Goal: Task Accomplishment & Management: Manage account settings

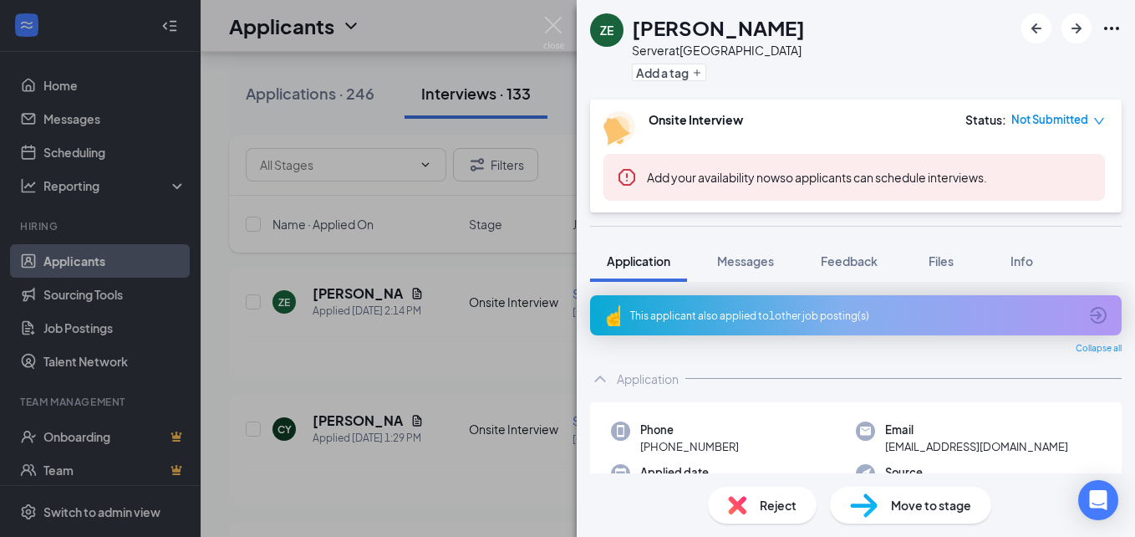
scroll to position [833, 0]
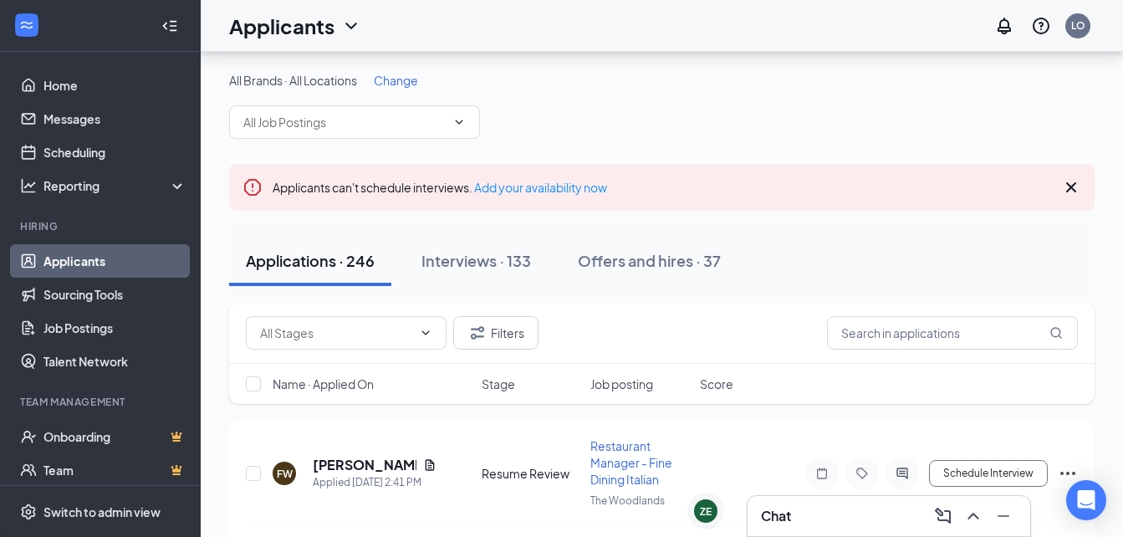
scroll to position [155, 0]
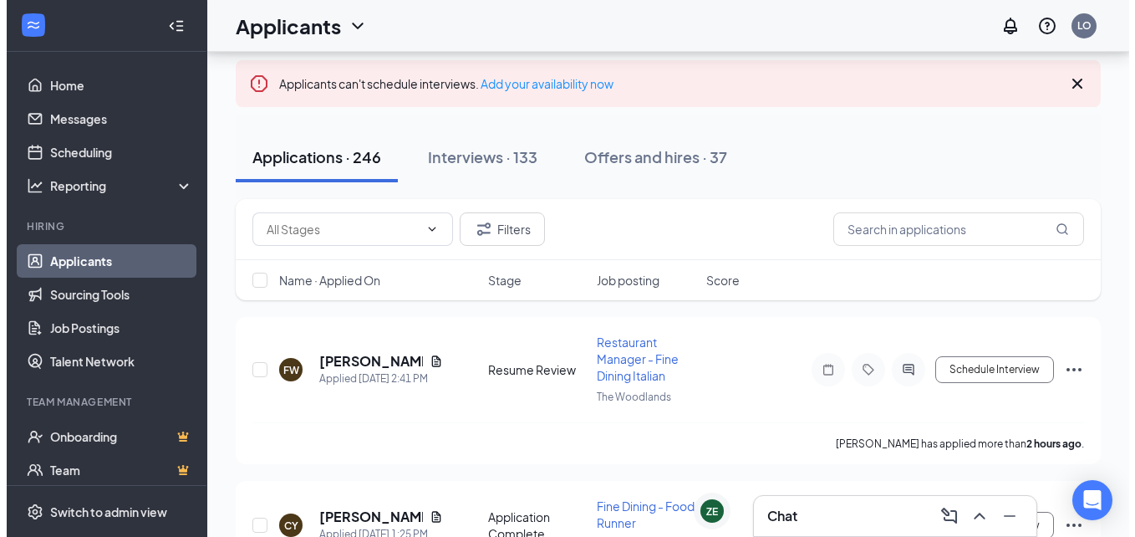
scroll to position [110, 0]
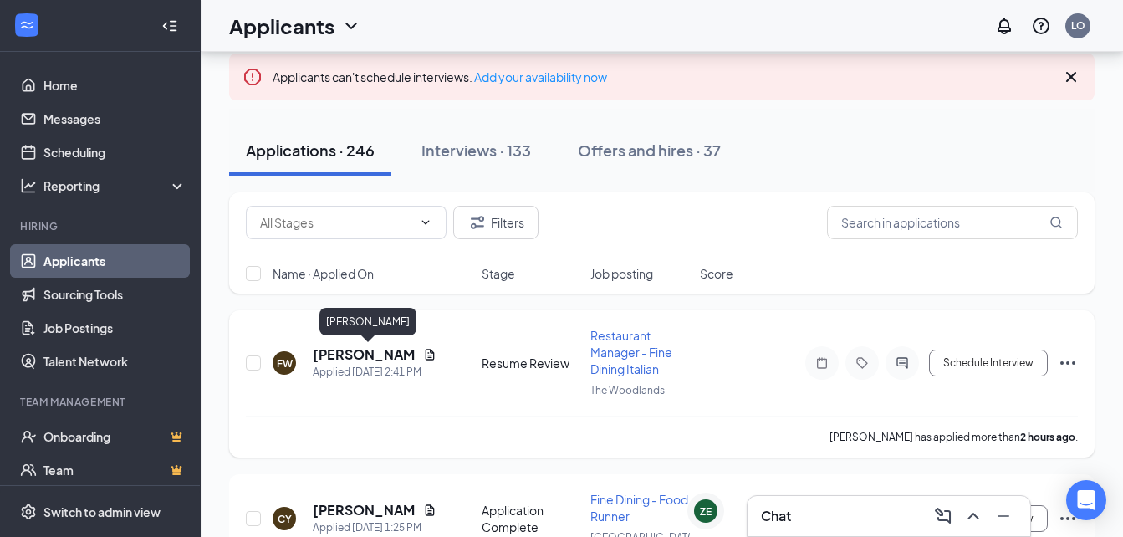
click at [344, 354] on h5 "Fredrick Wynn" at bounding box center [365, 354] width 104 height 18
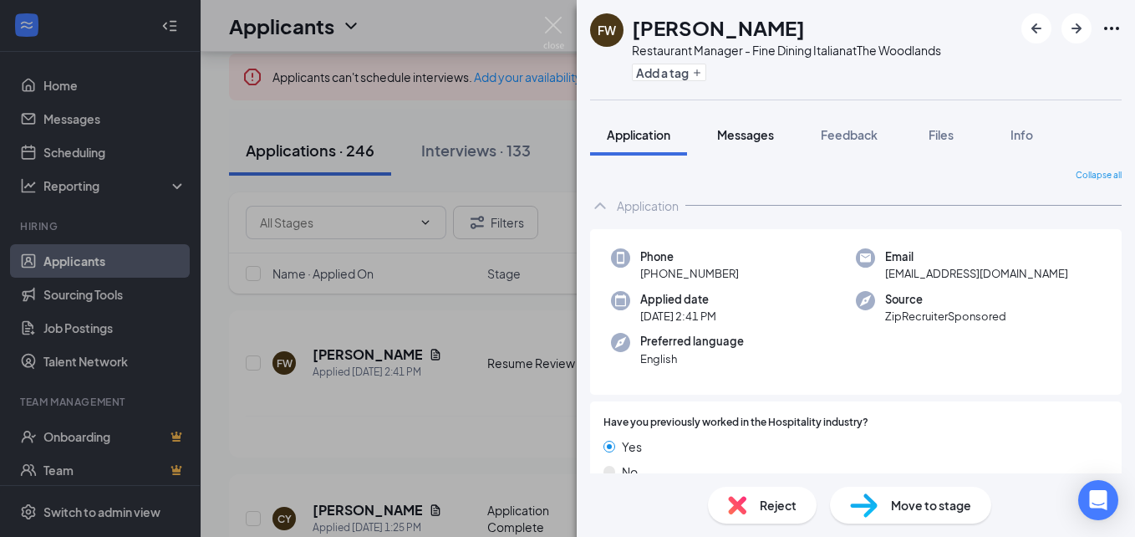
click at [758, 135] on span "Messages" at bounding box center [745, 134] width 57 height 15
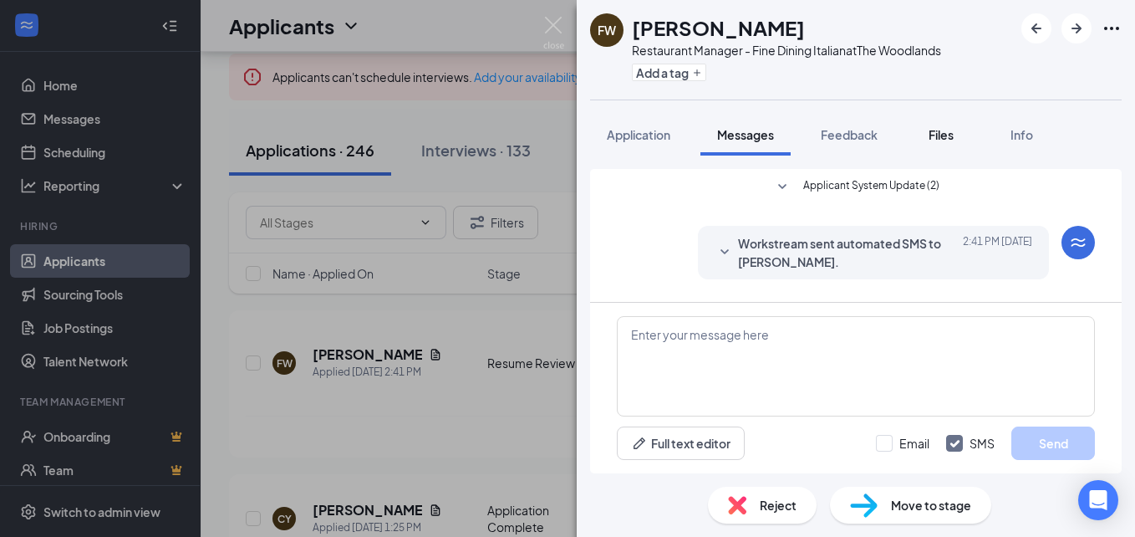
click at [935, 138] on span "Files" at bounding box center [941, 134] width 25 height 15
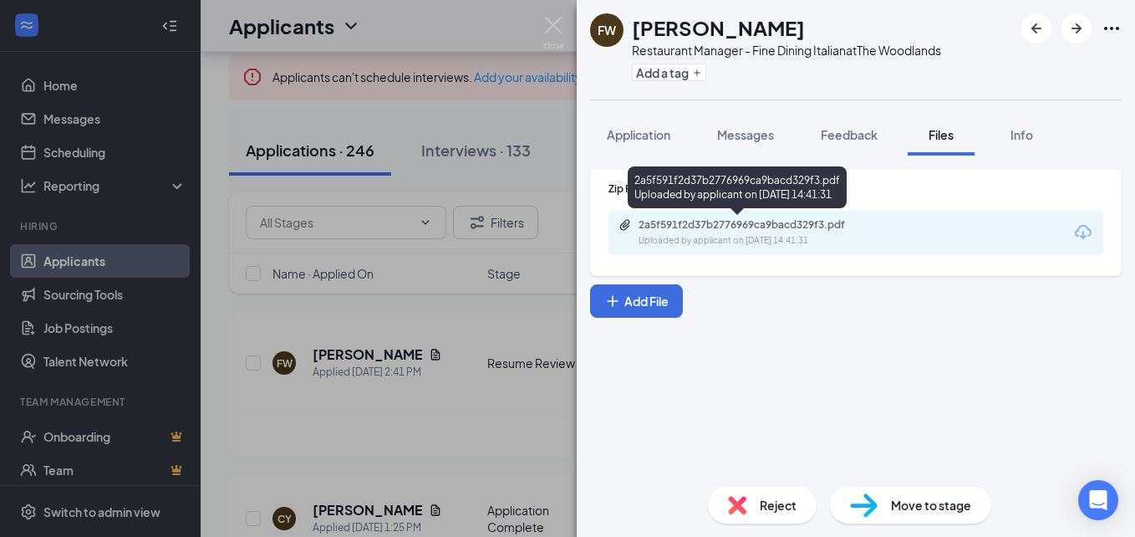
click at [777, 211] on div "2a5f591f2d37b2776969ca9bacd329f3.pdf Uploaded by applicant on Sep 15, 2025 at 1…" at bounding box center [737, 190] width 219 height 48
click at [777, 223] on div "2a5f591f2d37b2776969ca9bacd329f3.pdf" at bounding box center [756, 224] width 234 height 13
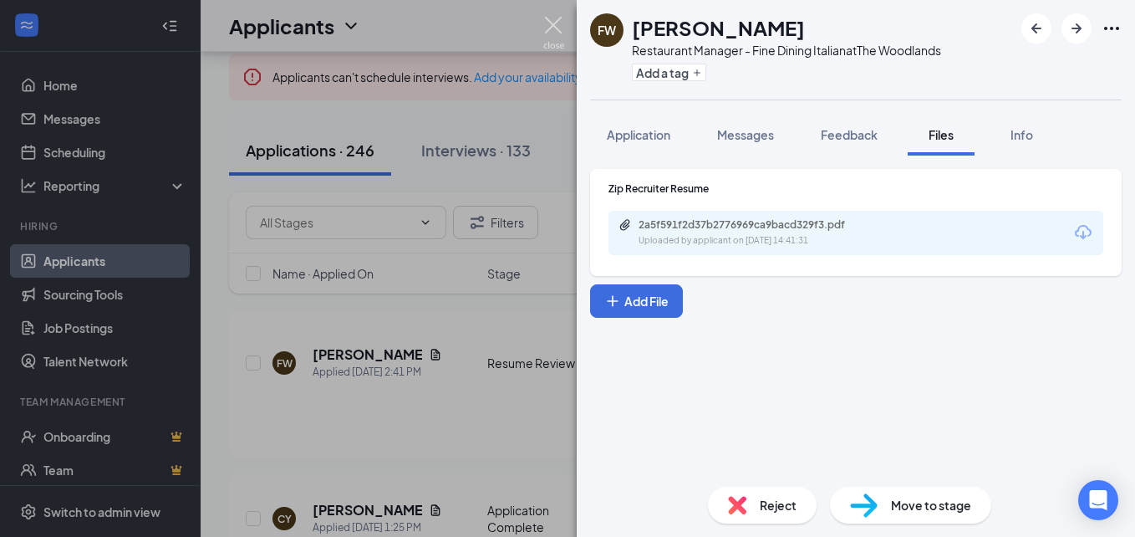
click at [548, 24] on img at bounding box center [553, 33] width 21 height 33
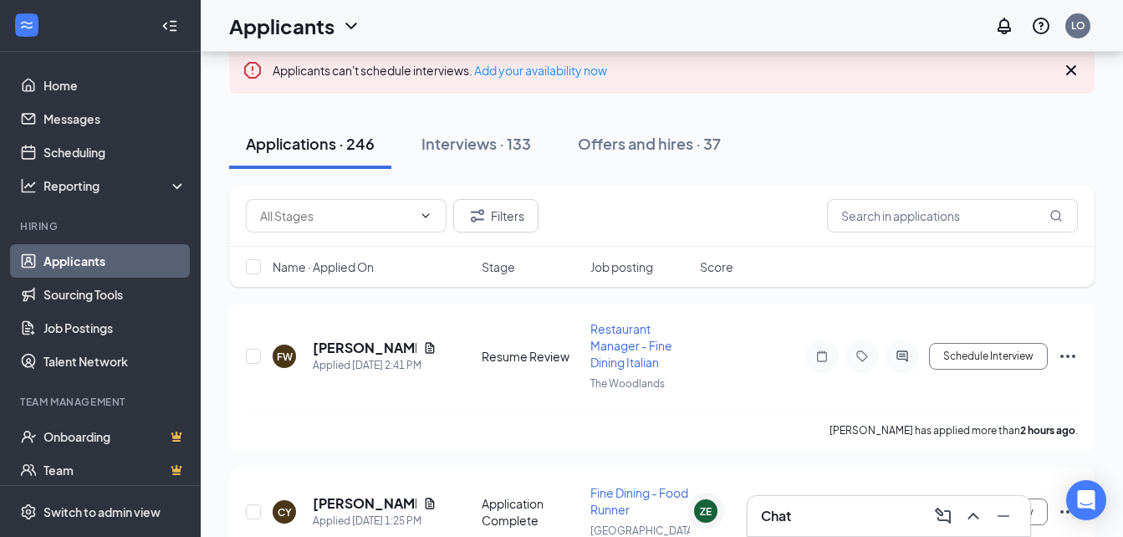
scroll to position [120, 0]
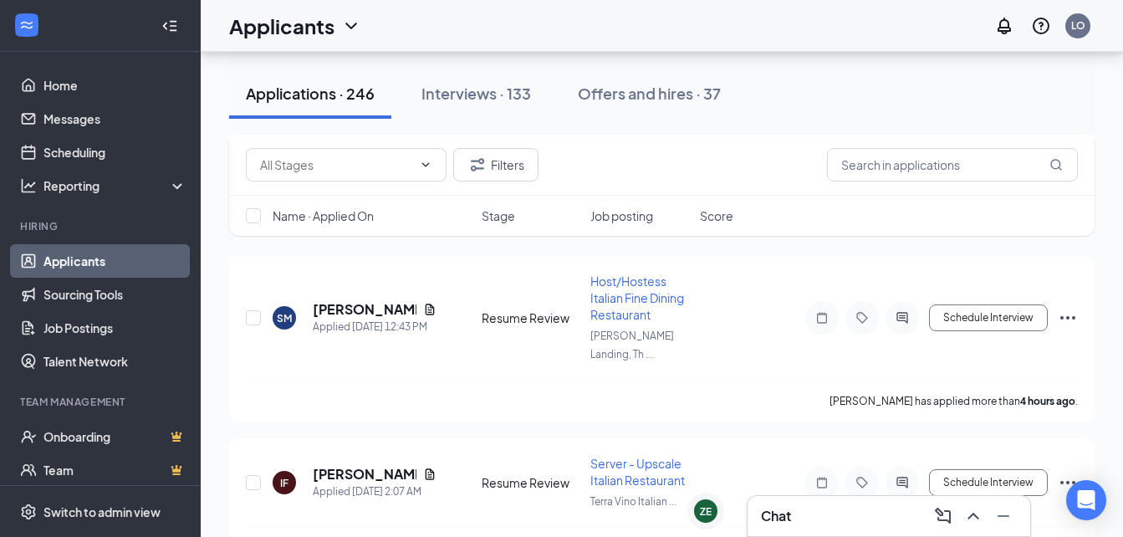
scroll to position [479, 0]
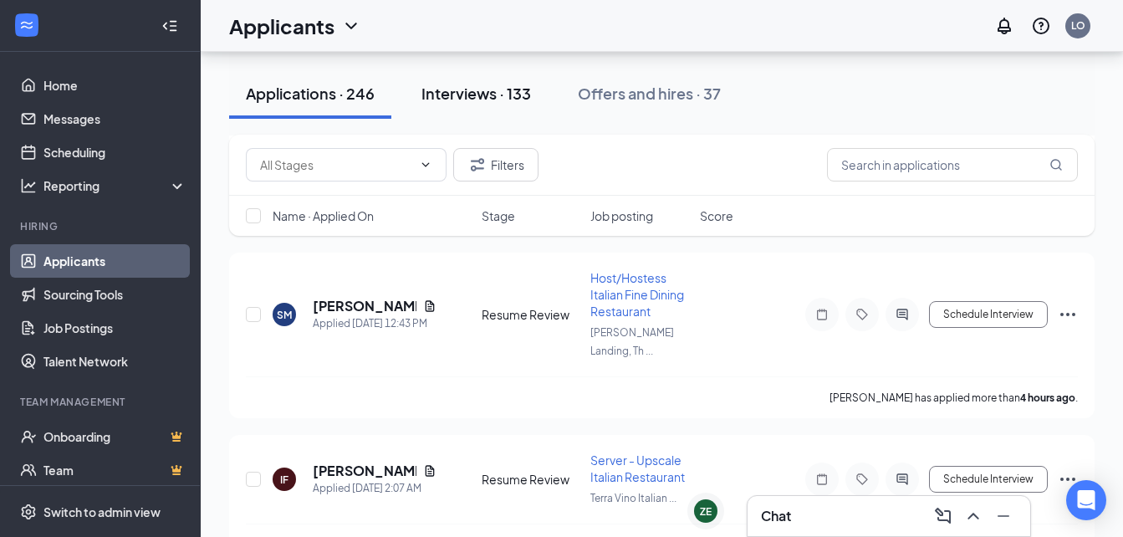
click at [507, 93] on div "Interviews · 133" at bounding box center [475, 93] width 109 height 21
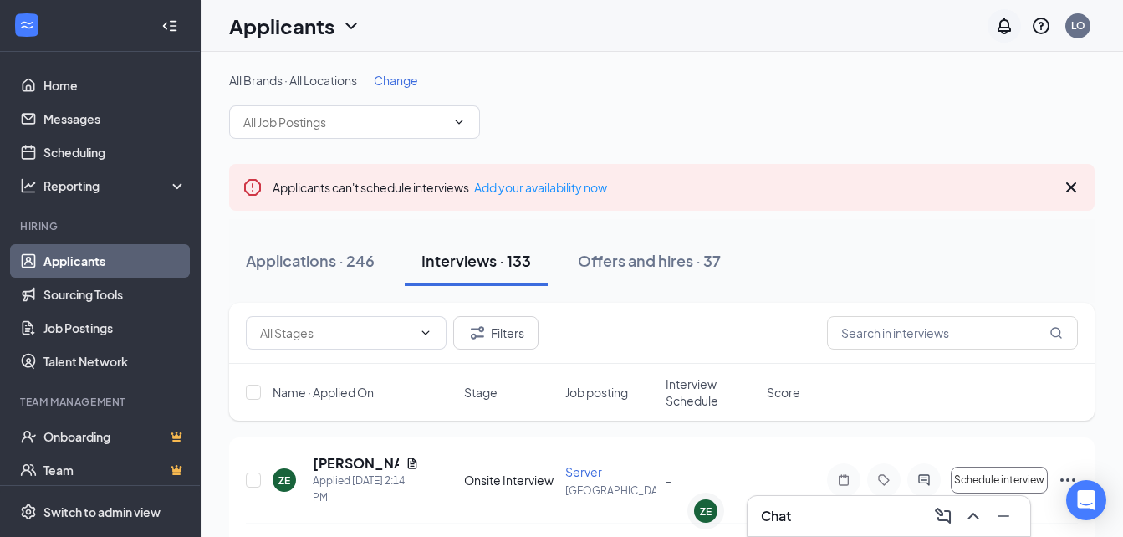
click at [1012, 24] on icon "Notifications" at bounding box center [1004, 26] width 20 height 20
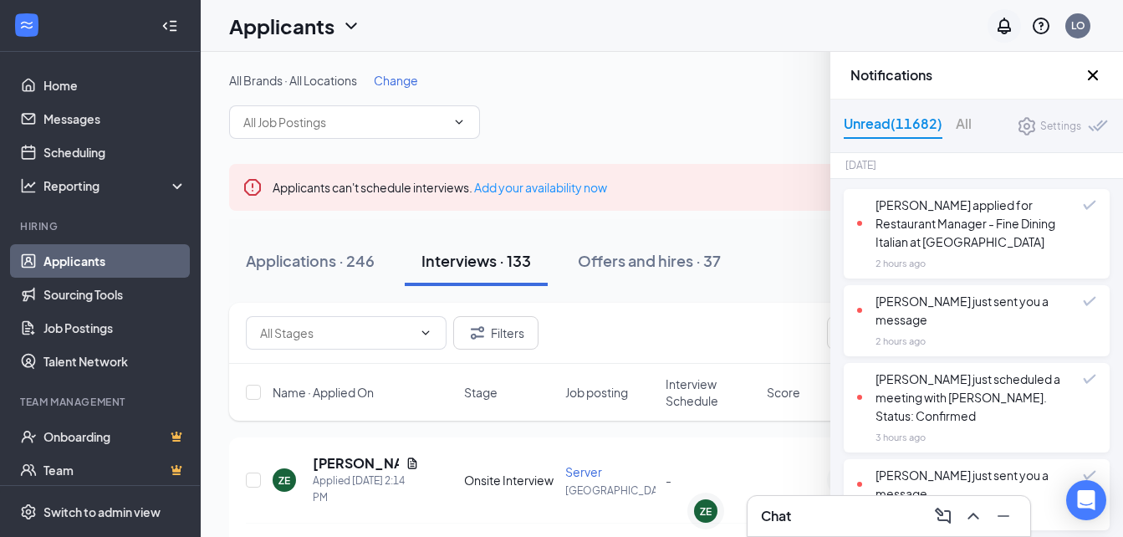
click at [1012, 24] on icon "Notifications" at bounding box center [1004, 26] width 20 height 20
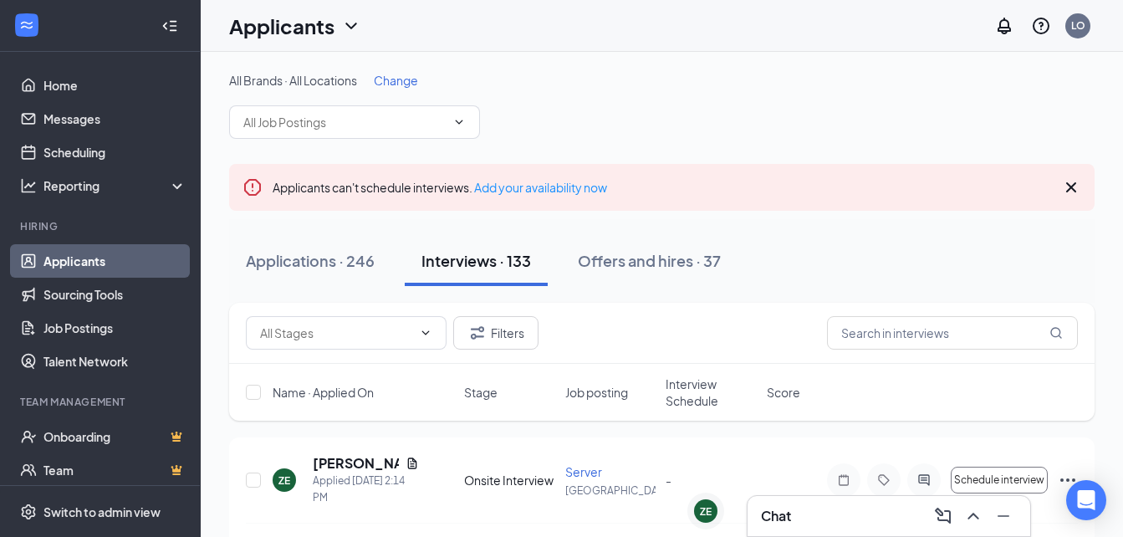
click at [866, 527] on div "Chat" at bounding box center [889, 515] width 256 height 27
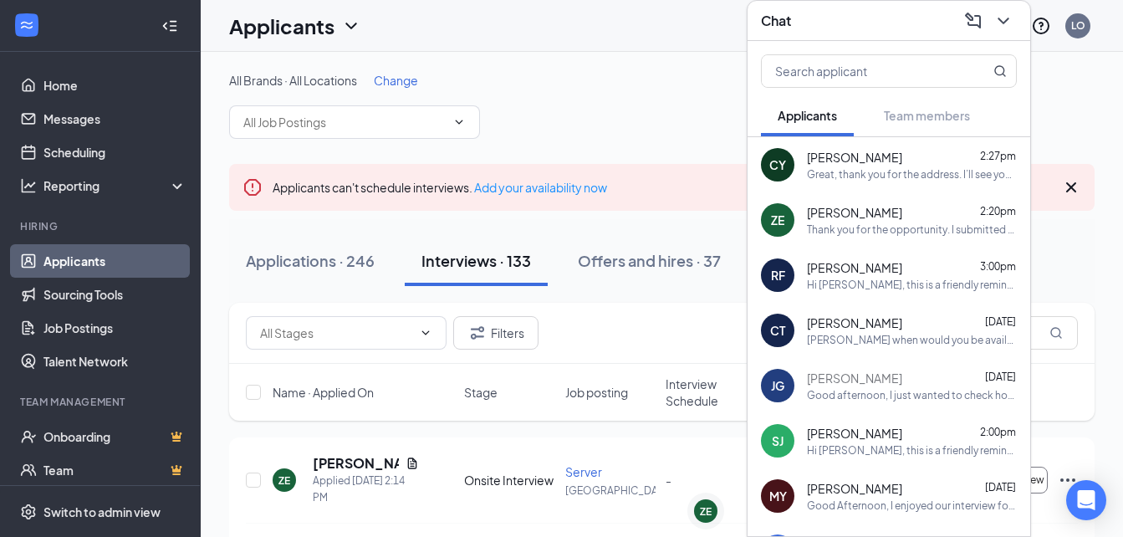
click at [925, 215] on div "Zoila Espinoza 2:20pm" at bounding box center [912, 212] width 210 height 17
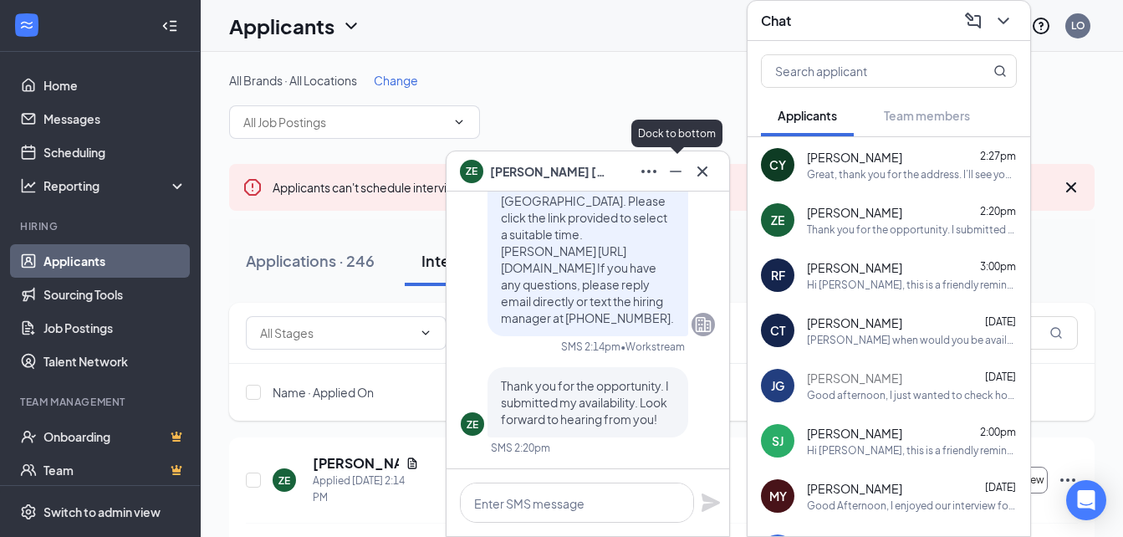
click at [685, 173] on button at bounding box center [675, 171] width 27 height 27
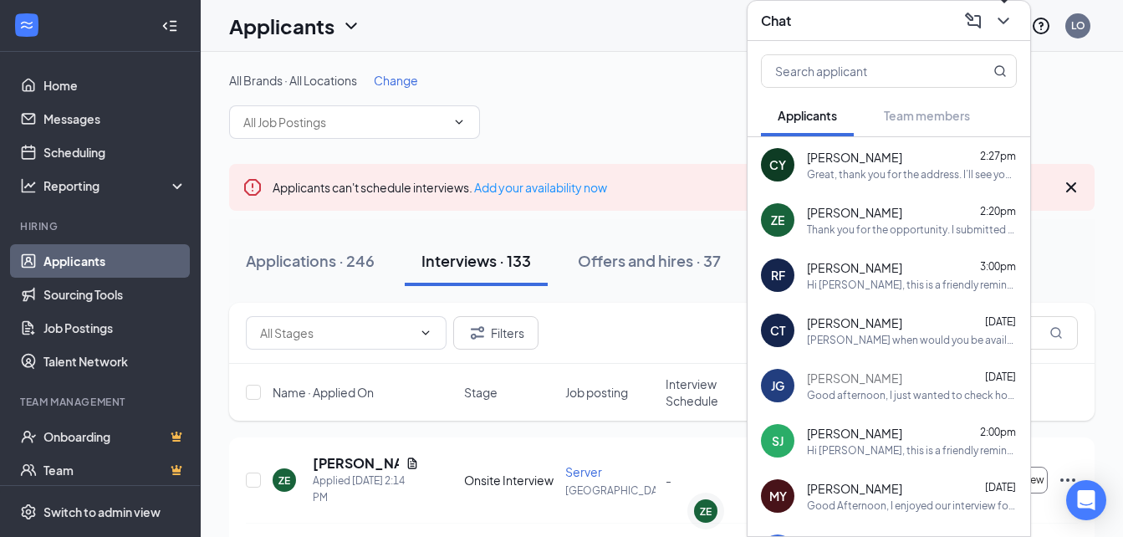
click at [995, 18] on icon "ChevronDown" at bounding box center [1003, 21] width 20 height 20
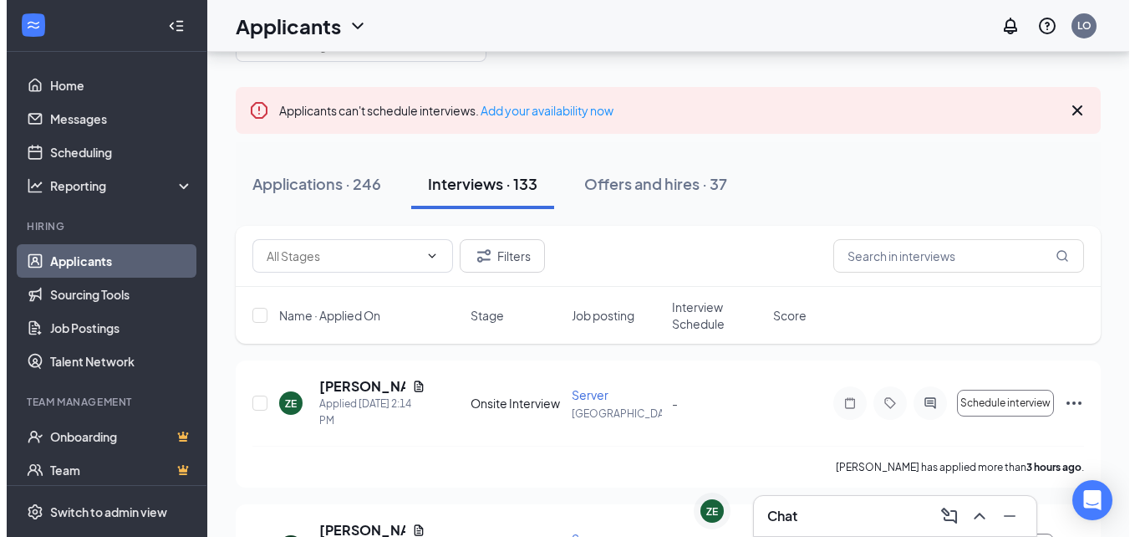
scroll to position [67, 0]
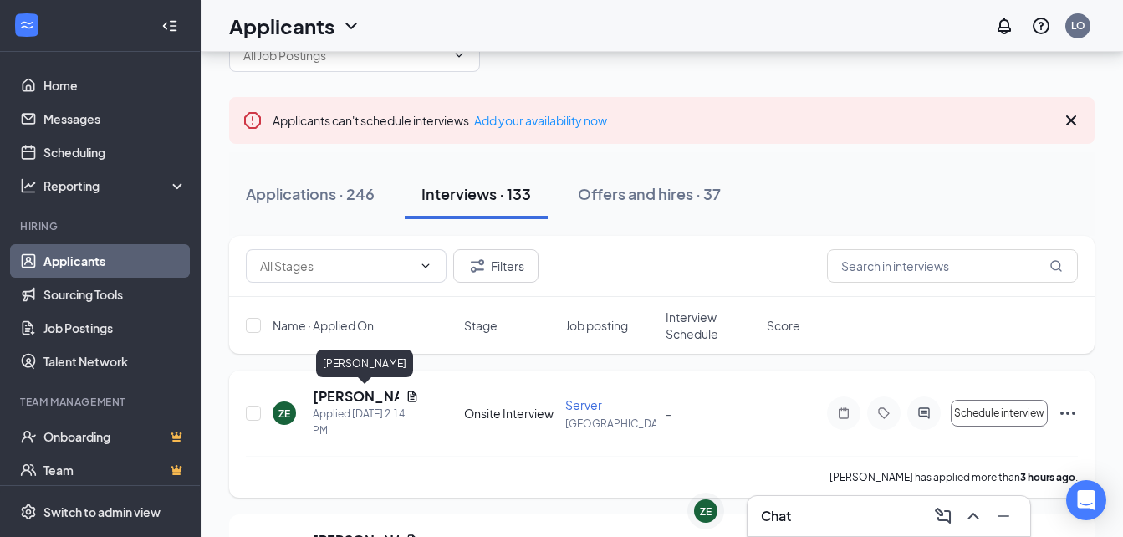
click at [340, 402] on h5 "[PERSON_NAME]" at bounding box center [356, 396] width 86 height 18
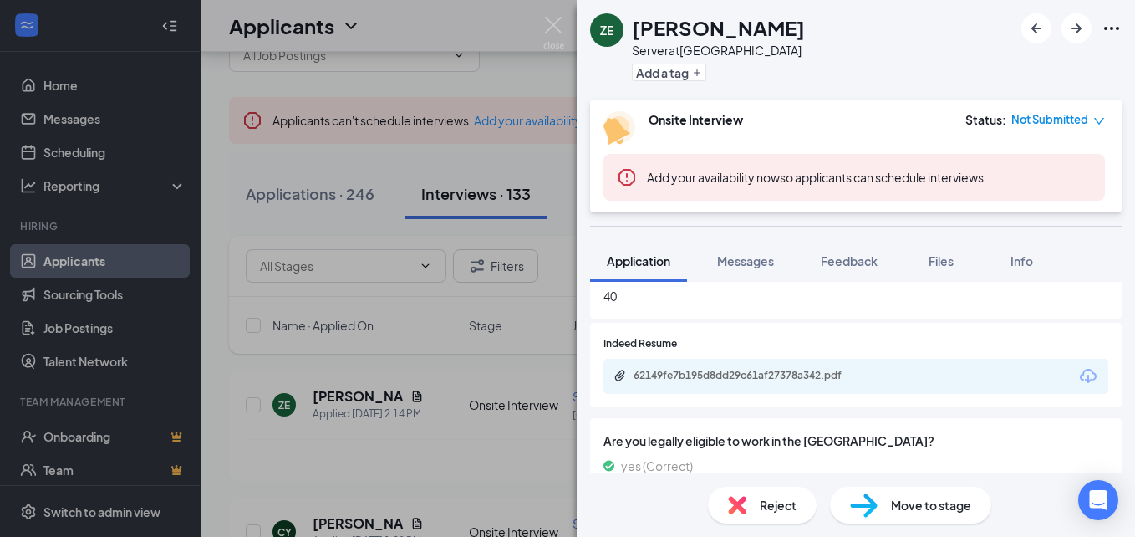
scroll to position [838, 0]
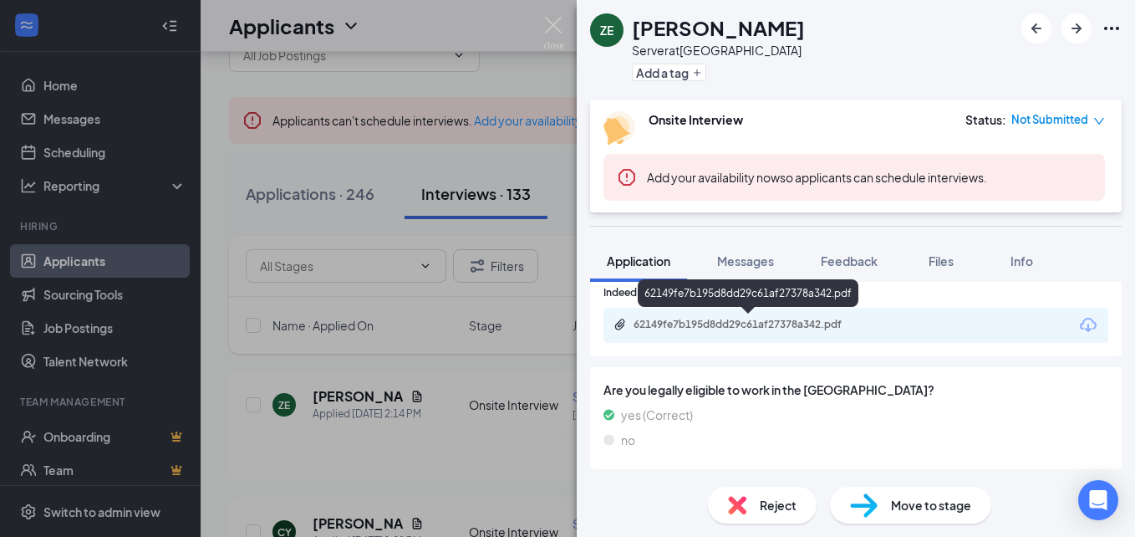
click at [798, 324] on div "62149fe7b195d8dd29c61af27378a342.pdf" at bounding box center [751, 324] width 234 height 13
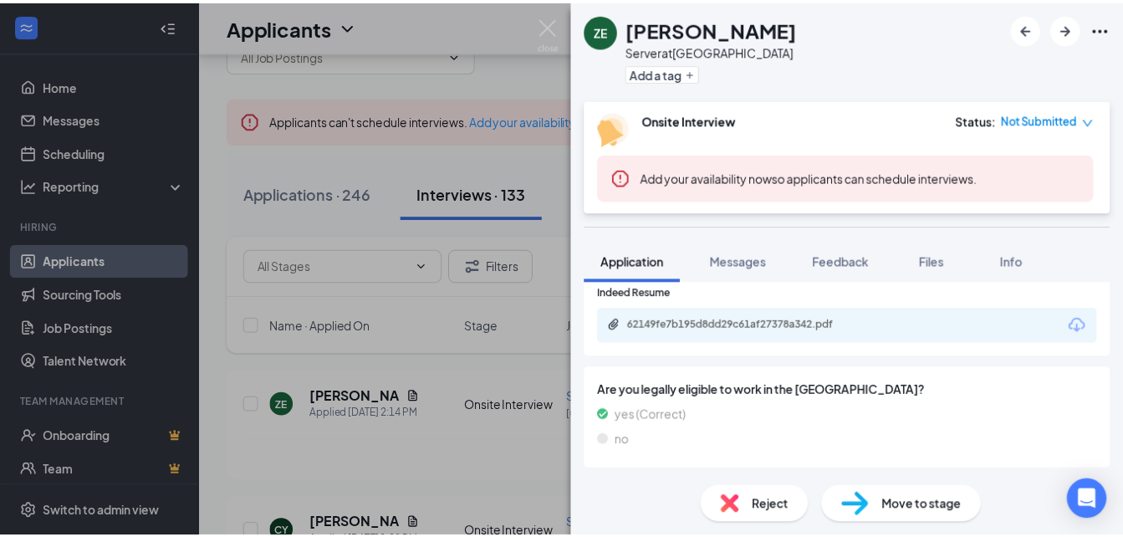
scroll to position [833, 0]
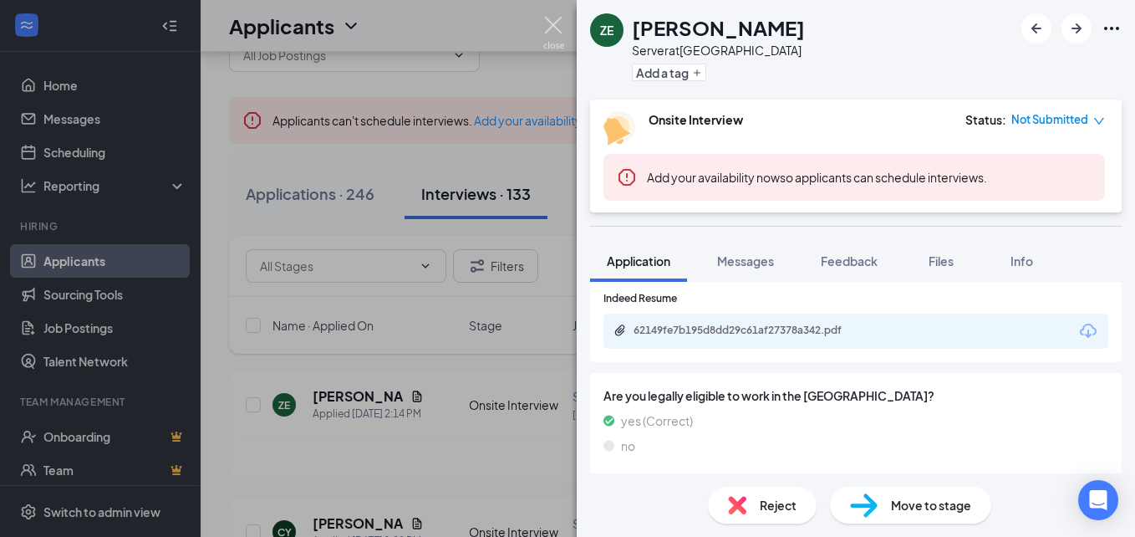
click at [555, 32] on img at bounding box center [553, 33] width 21 height 33
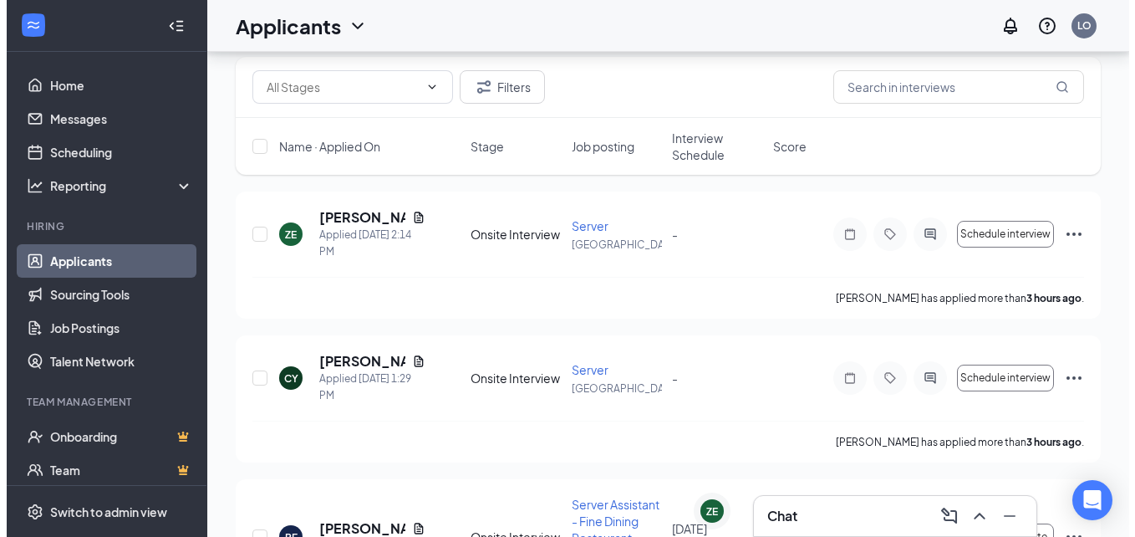
scroll to position [128, 0]
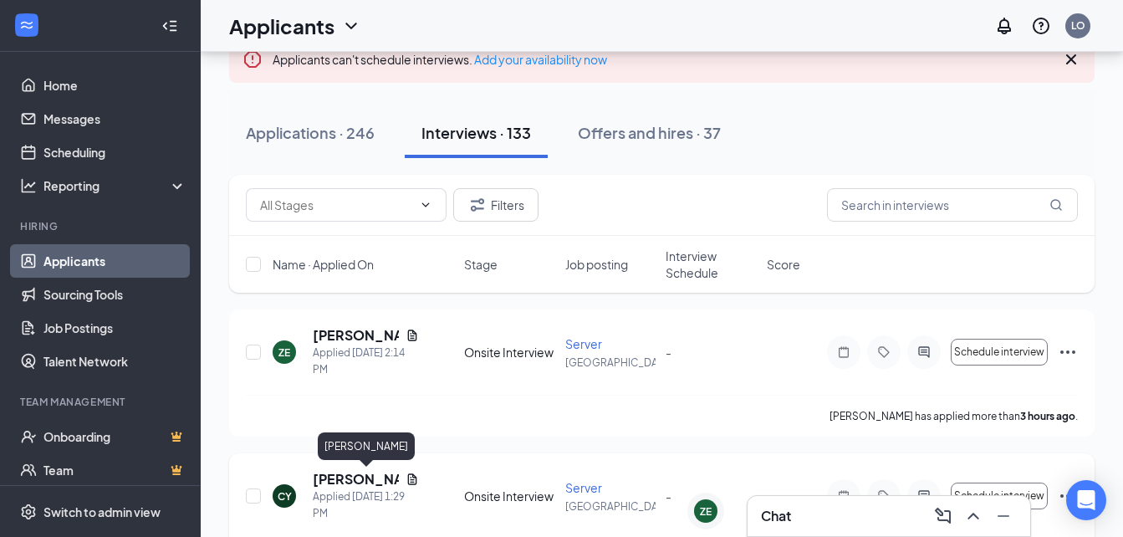
click at [335, 476] on h5 "[PERSON_NAME]" at bounding box center [356, 479] width 86 height 18
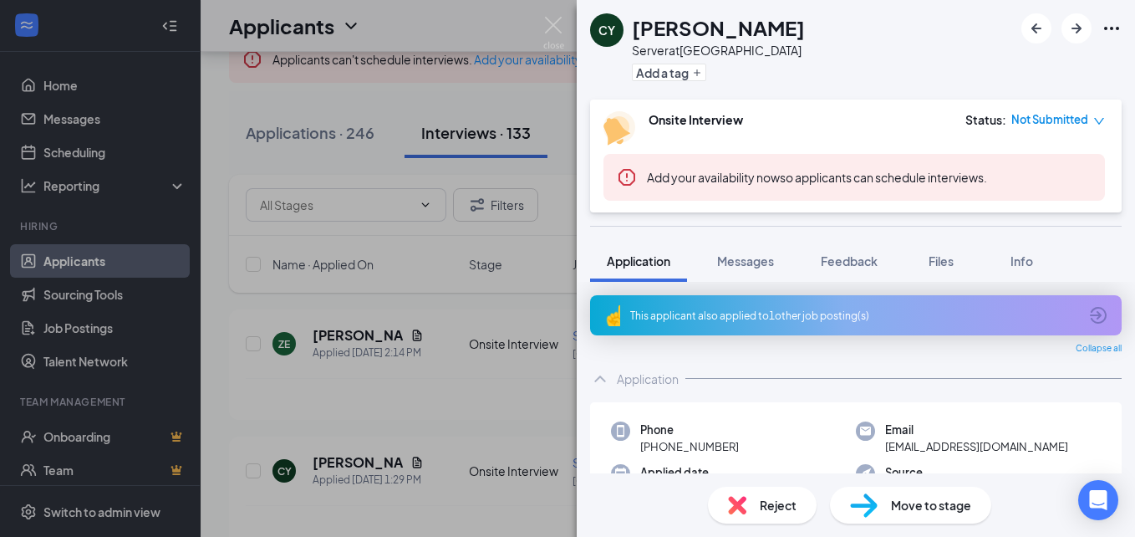
click at [828, 323] on div "This applicant also applied to 1 other job posting(s)" at bounding box center [856, 315] width 532 height 40
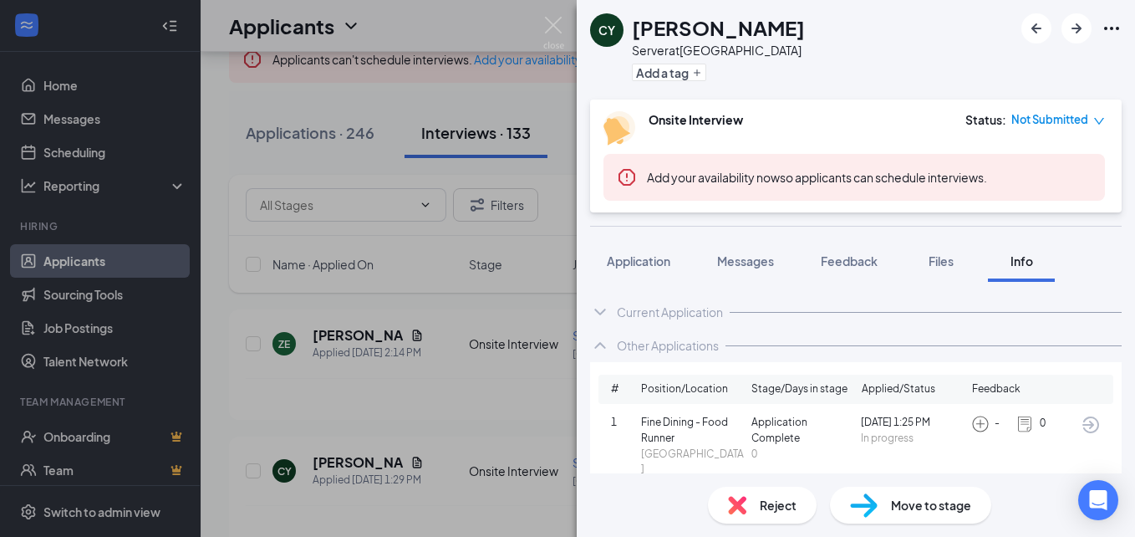
scroll to position [8, 0]
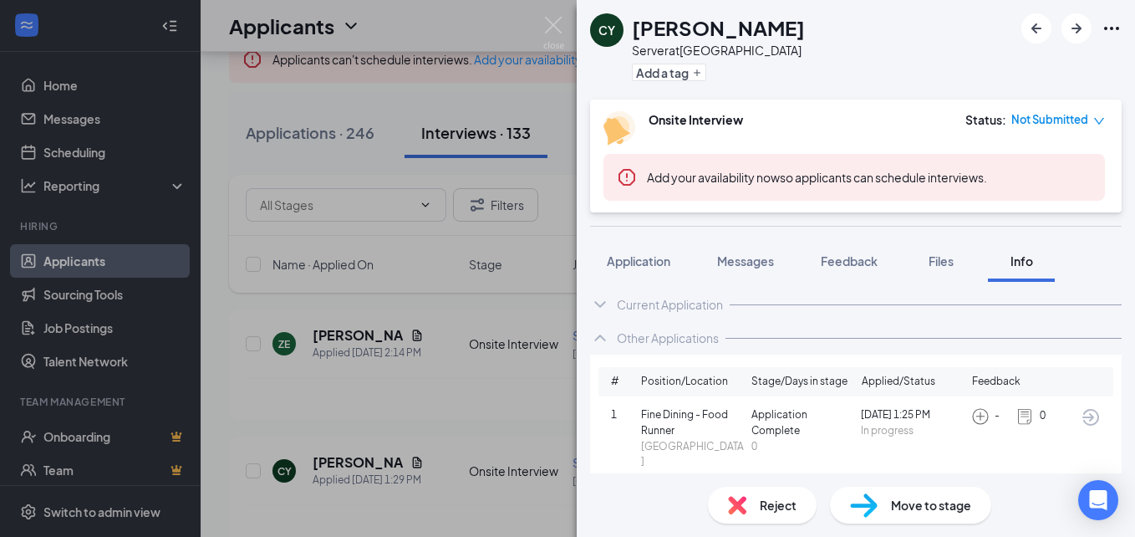
click at [646, 305] on div "Current Application" at bounding box center [670, 304] width 106 height 17
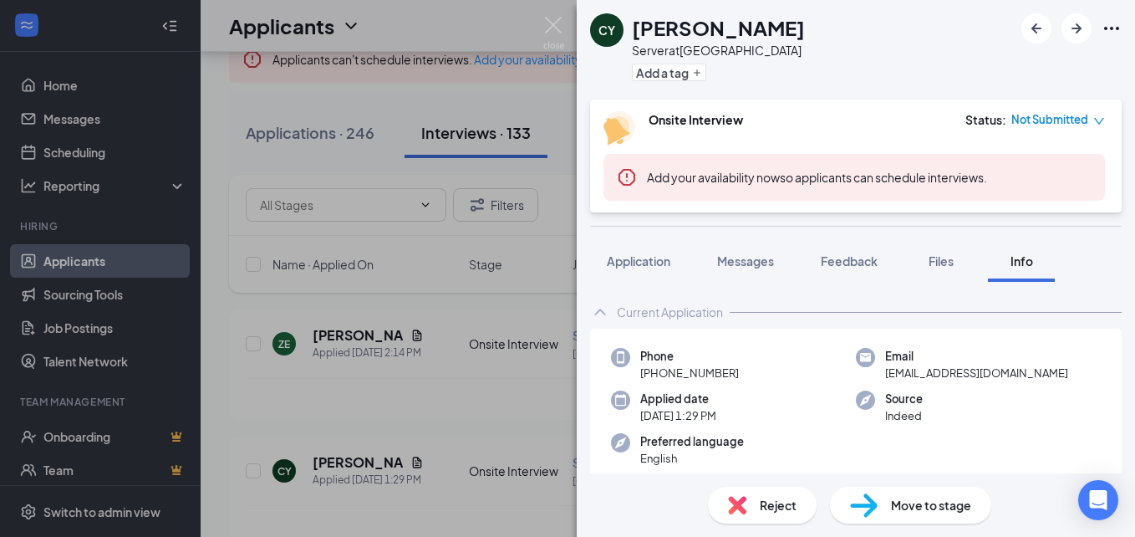
click at [909, 502] on span "Move to stage" at bounding box center [931, 505] width 80 height 18
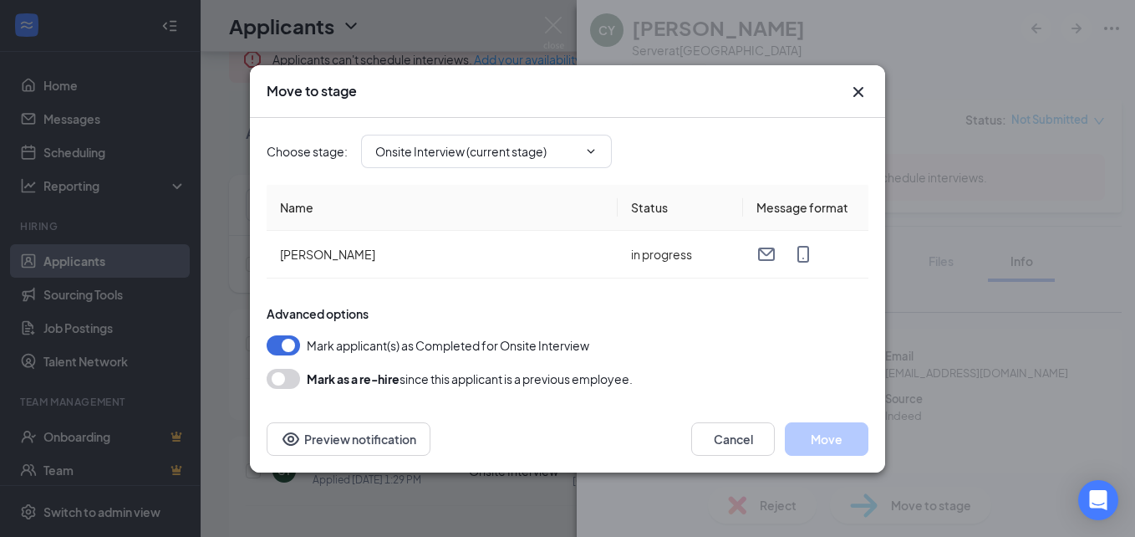
type input "Hiring Complete (final stage)"
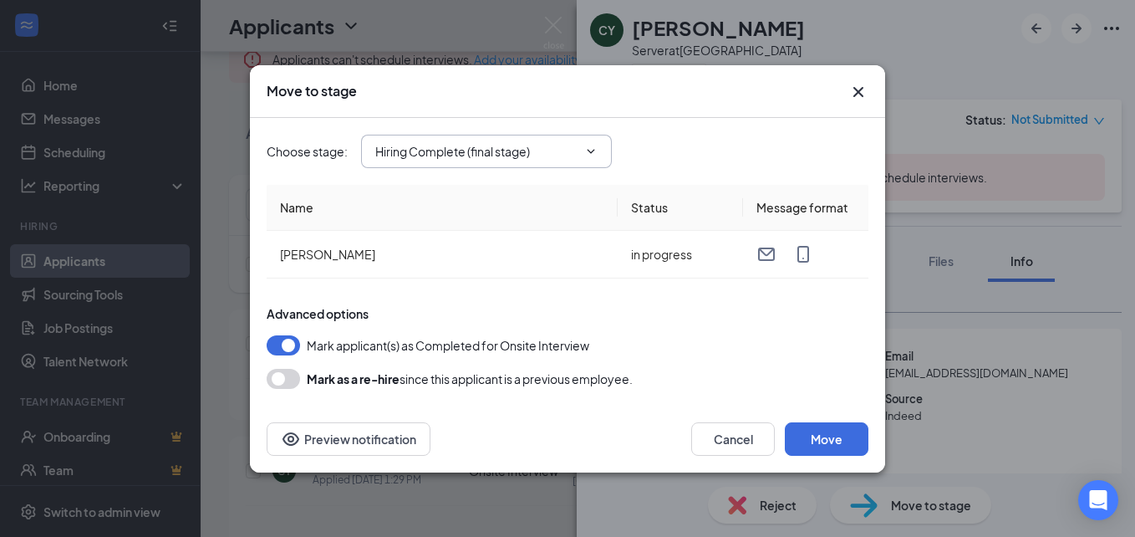
click at [568, 147] on input "Hiring Complete (final stage)" at bounding box center [476, 151] width 202 height 18
click at [855, 97] on icon "Cross" at bounding box center [858, 92] width 20 height 20
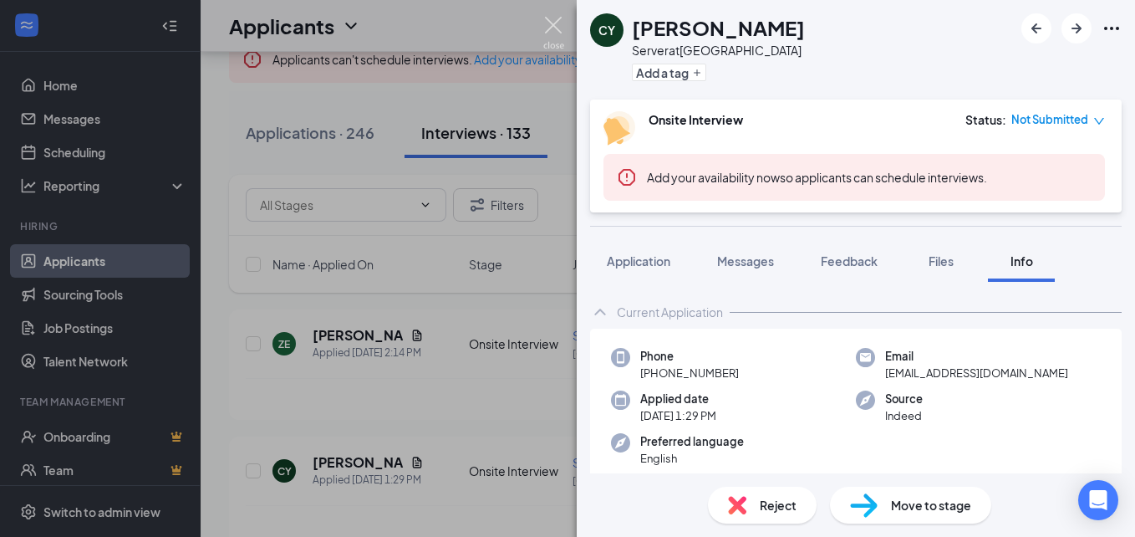
click at [544, 28] on img at bounding box center [553, 33] width 21 height 33
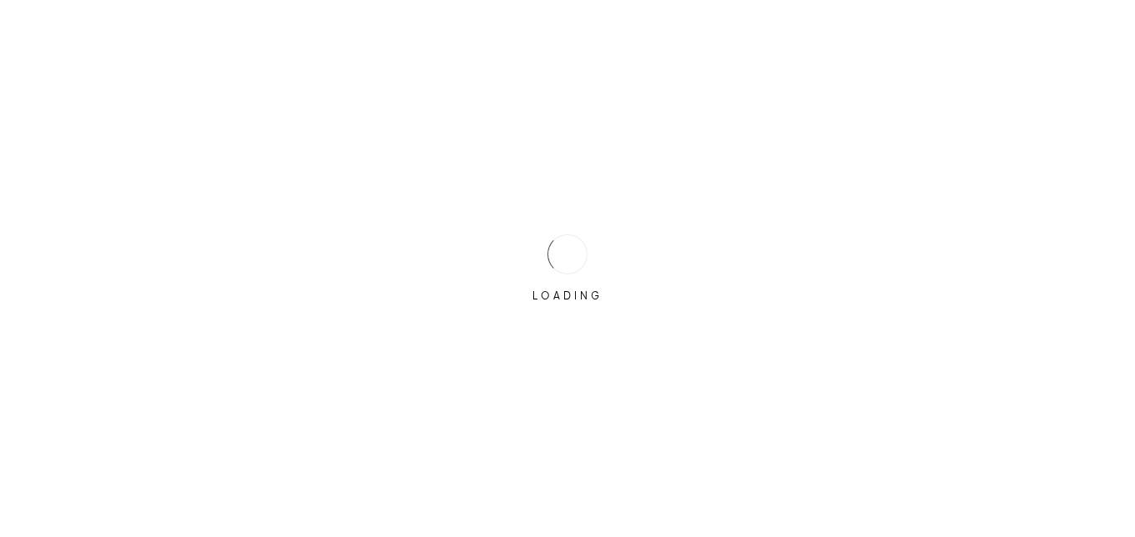
click at [1127, 62] on html "LOADING" at bounding box center [567, 268] width 1135 height 537
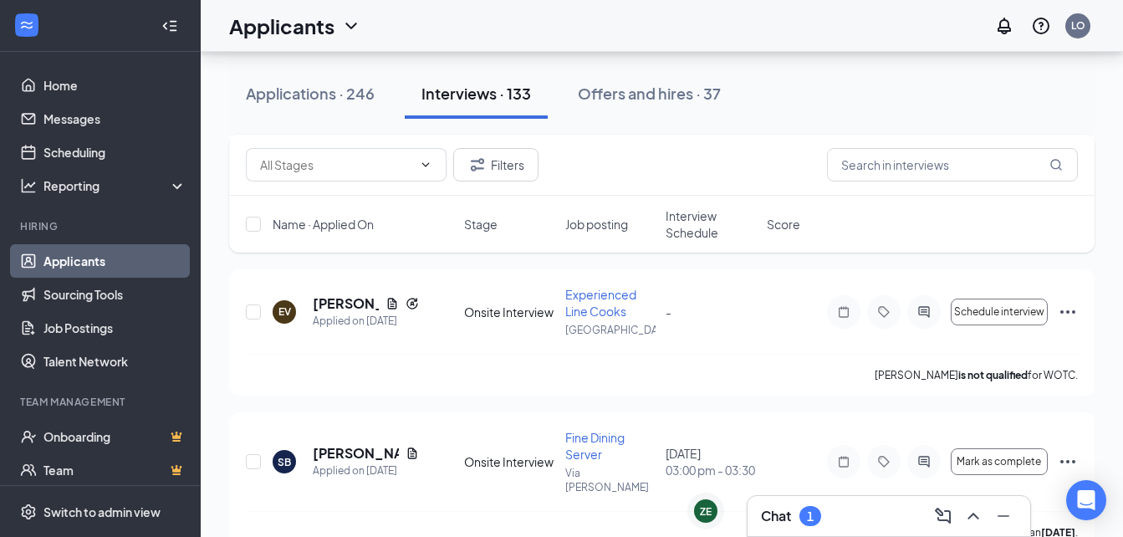
scroll to position [633, 0]
